Goal: Task Accomplishment & Management: Manage account settings

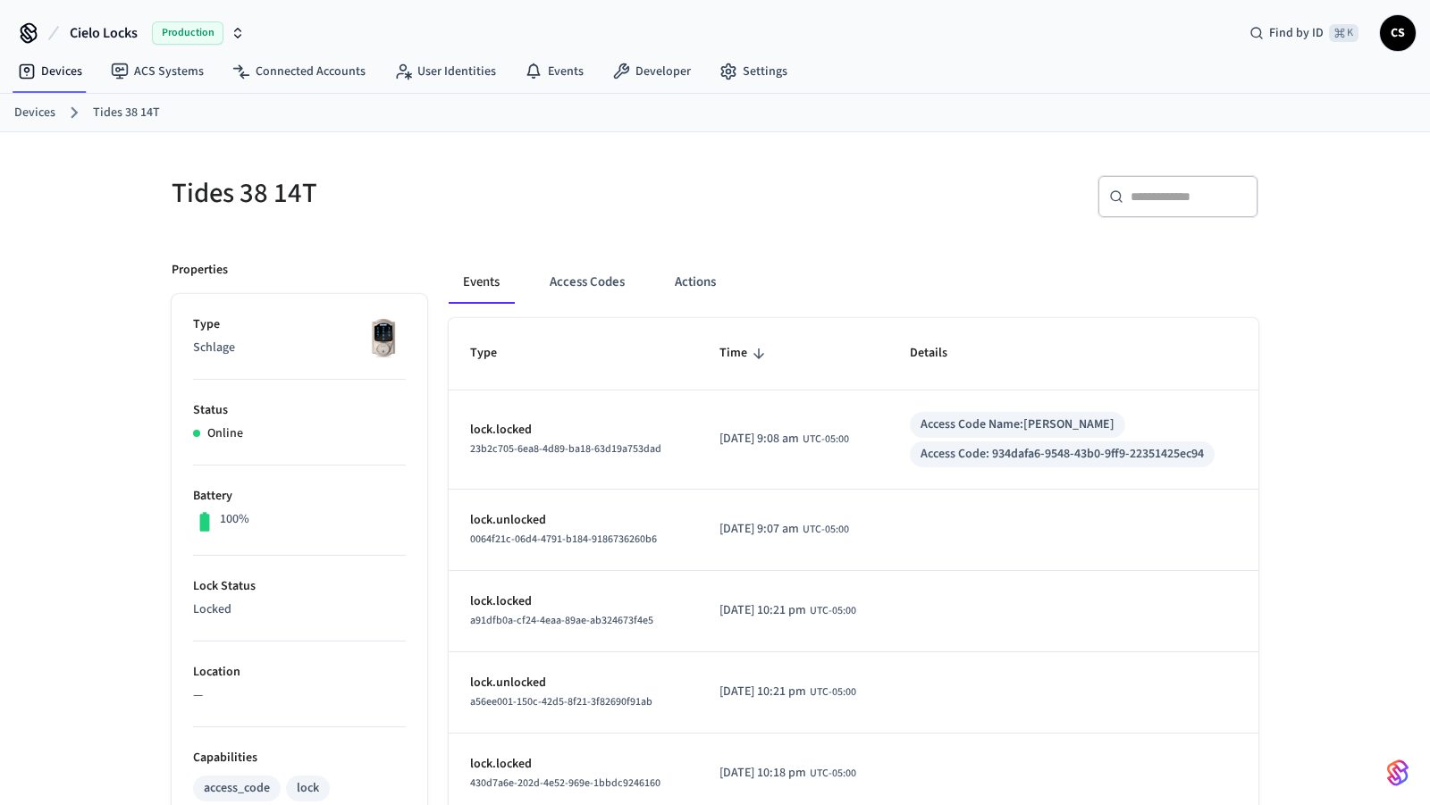
click at [38, 115] on link "Devices" at bounding box center [34, 113] width 41 height 19
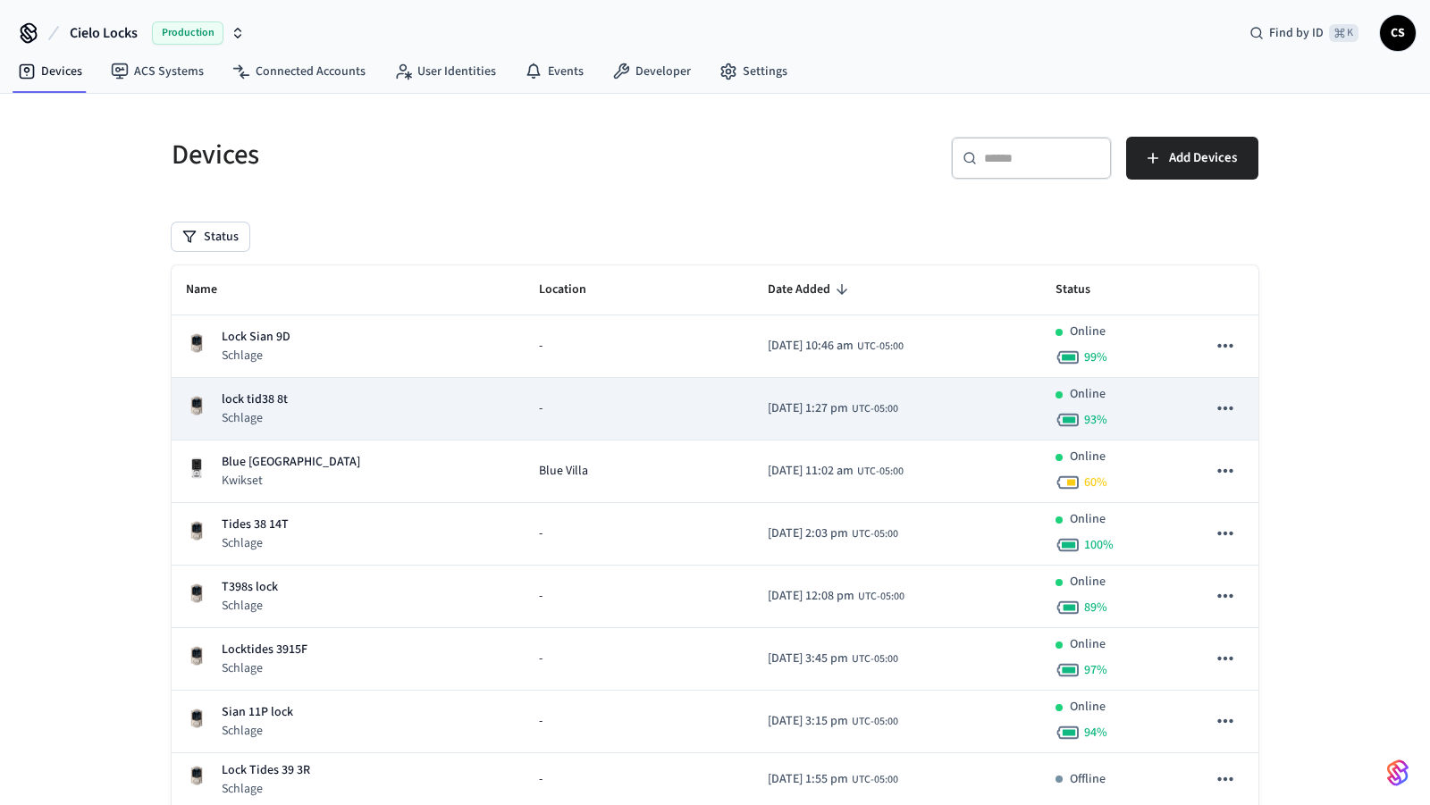
click at [236, 407] on p "lock tid38 8t" at bounding box center [255, 399] width 66 height 19
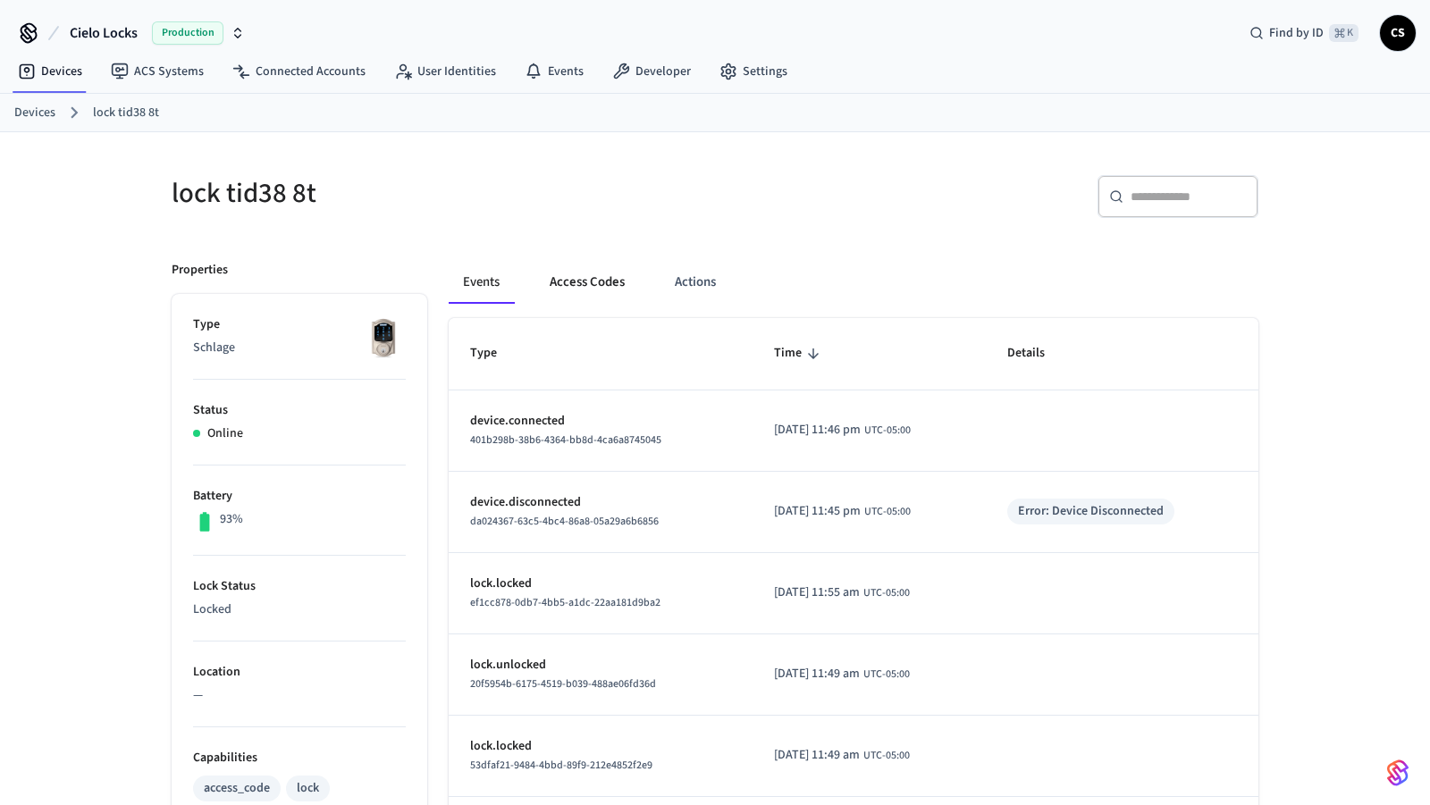
click at [571, 281] on button "Access Codes" at bounding box center [587, 282] width 104 height 43
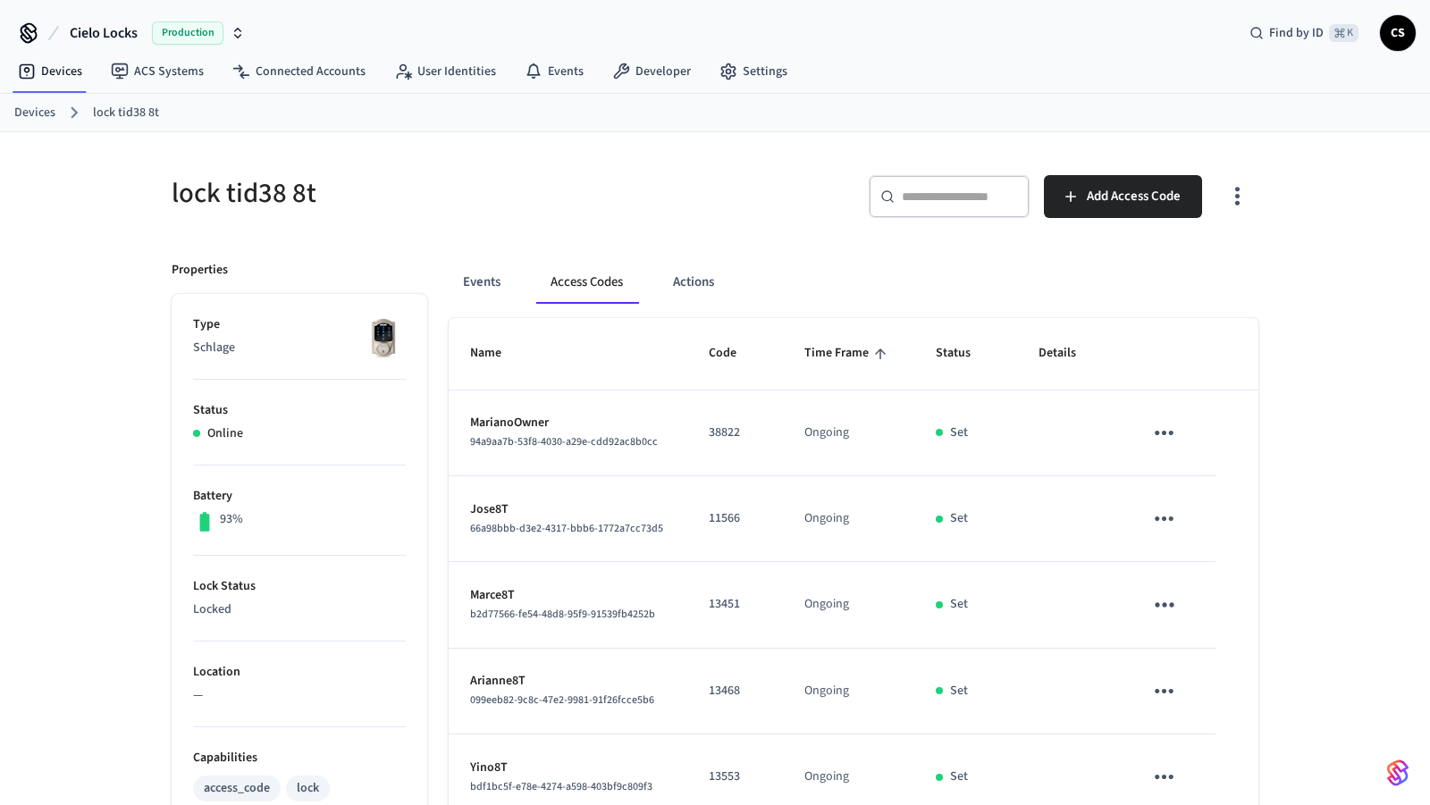
click at [282, 190] on h5 "lock tid38 8t" at bounding box center [438, 193] width 533 height 37
click at [282, 189] on h5 "lock tid38 8t" at bounding box center [438, 193] width 533 height 37
click at [459, 210] on h5 "lock tid38 8t" at bounding box center [438, 193] width 533 height 37
click at [1245, 198] on icon "button" at bounding box center [1237, 196] width 28 height 28
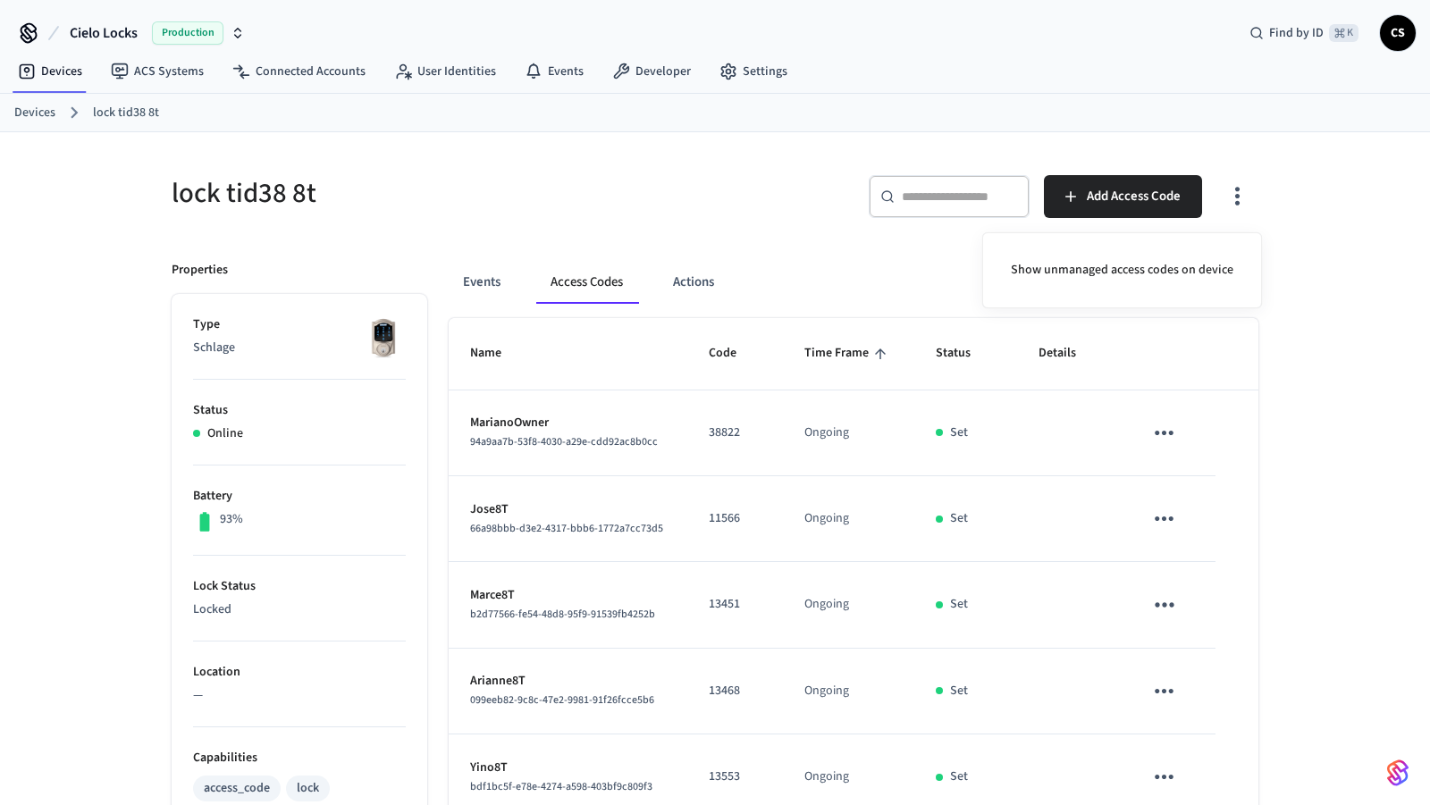
click at [674, 239] on div at bounding box center [715, 402] width 1430 height 805
